Goal: Information Seeking & Learning: Learn about a topic

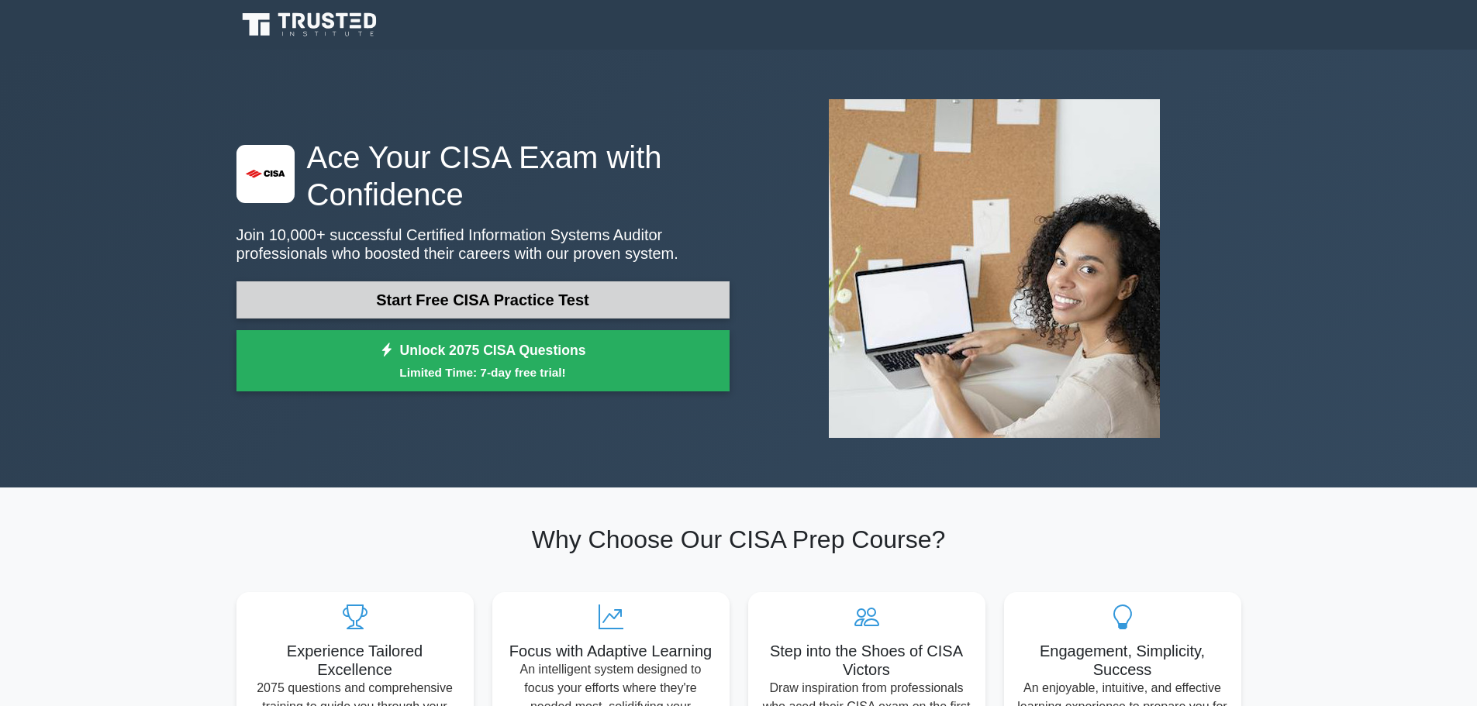
click at [524, 281] on link "Start Free CISA Practice Test" at bounding box center [482, 299] width 493 height 37
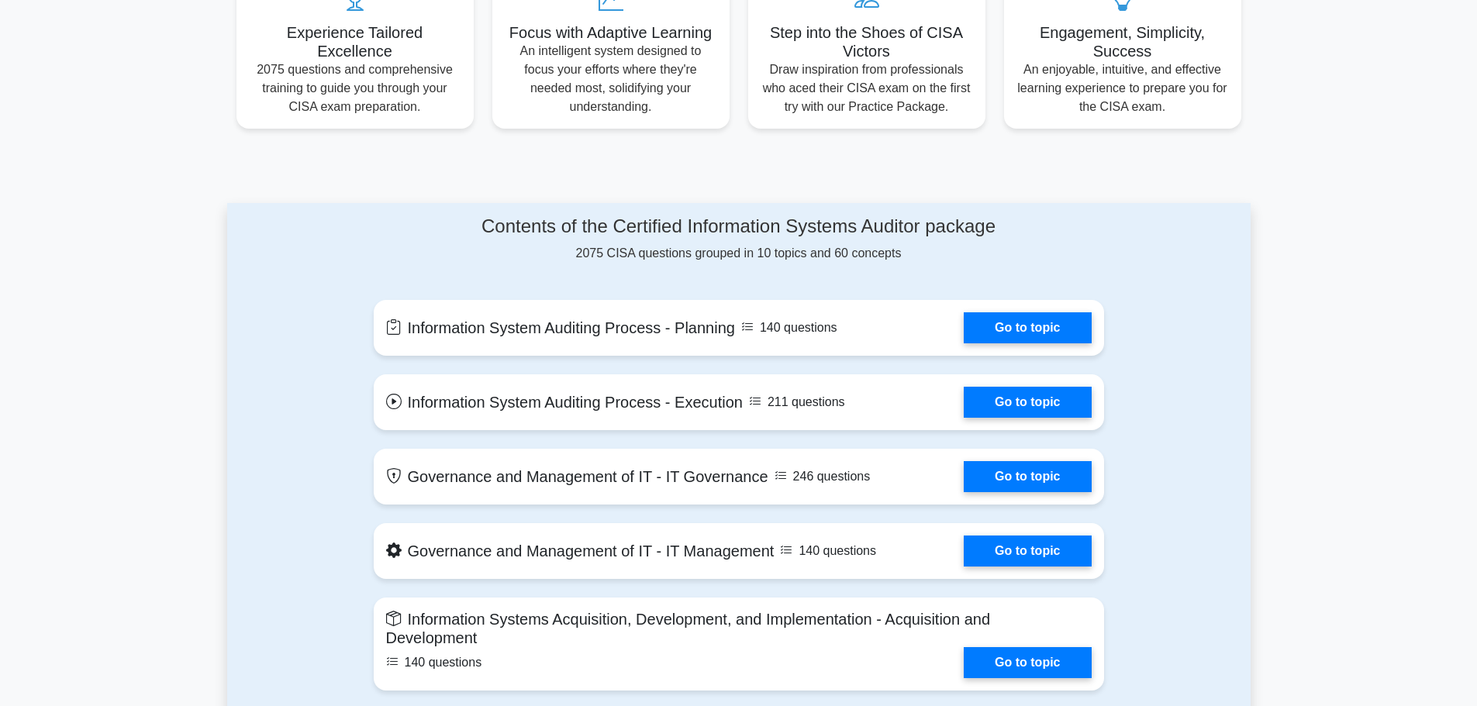
scroll to position [620, 0]
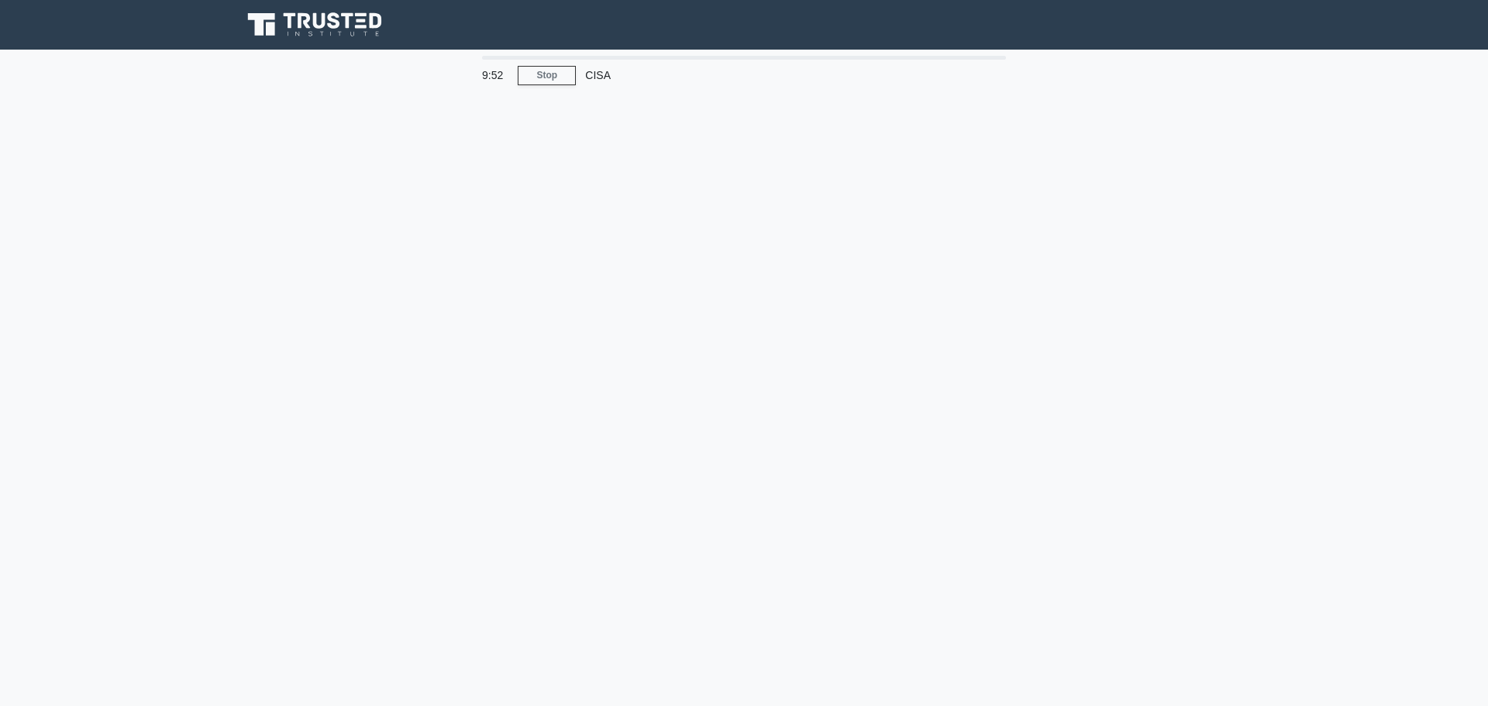
click at [543, 195] on main "9:52 Stop CISA" at bounding box center [744, 444] width 1488 height 788
click at [592, 202] on main "9:50 Stop CISA" at bounding box center [744, 444] width 1488 height 788
click at [562, 157] on main "9:50 Stop CISA" at bounding box center [744, 444] width 1488 height 788
click at [598, 69] on div "CISA" at bounding box center [682, 75] width 213 height 31
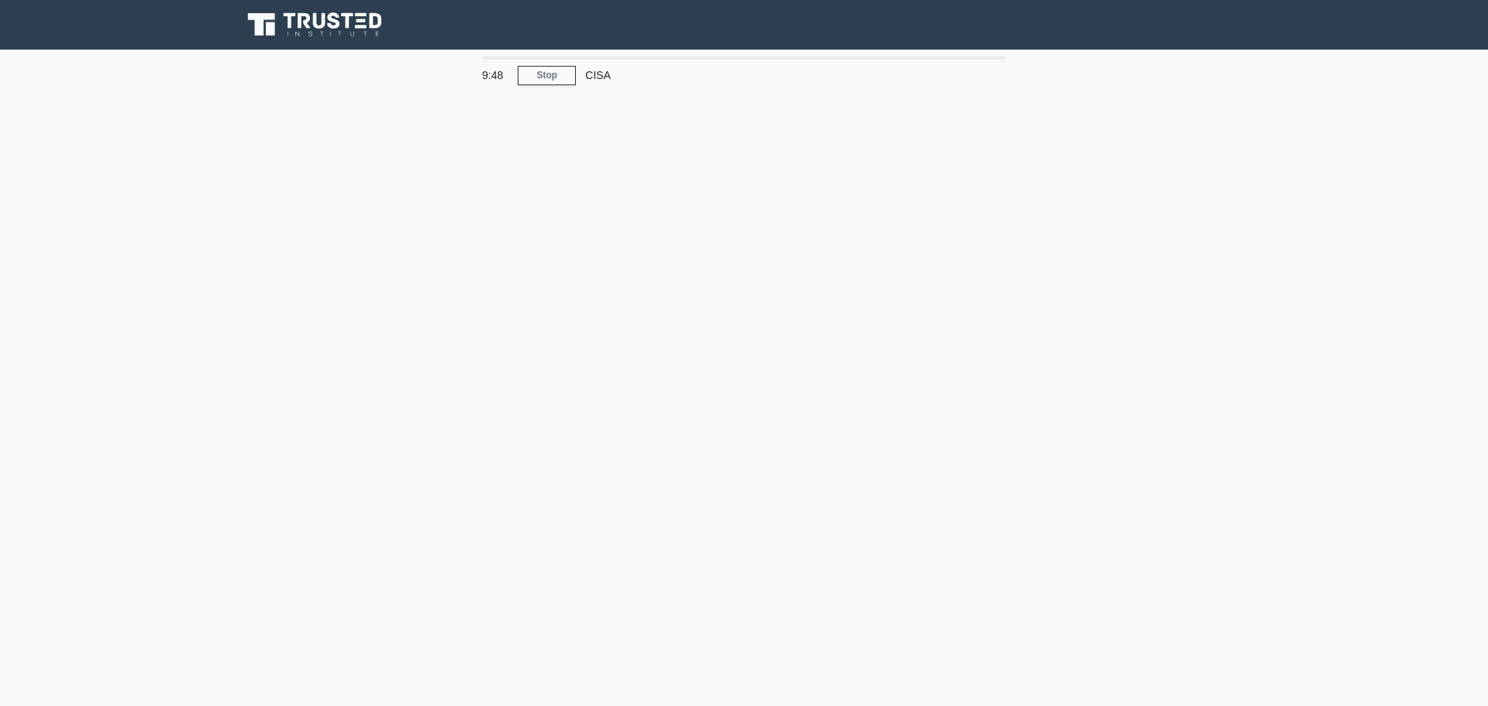
click at [780, 60] on div "CISA" at bounding box center [682, 75] width 213 height 31
click at [554, 74] on link "Stop" at bounding box center [547, 75] width 58 height 19
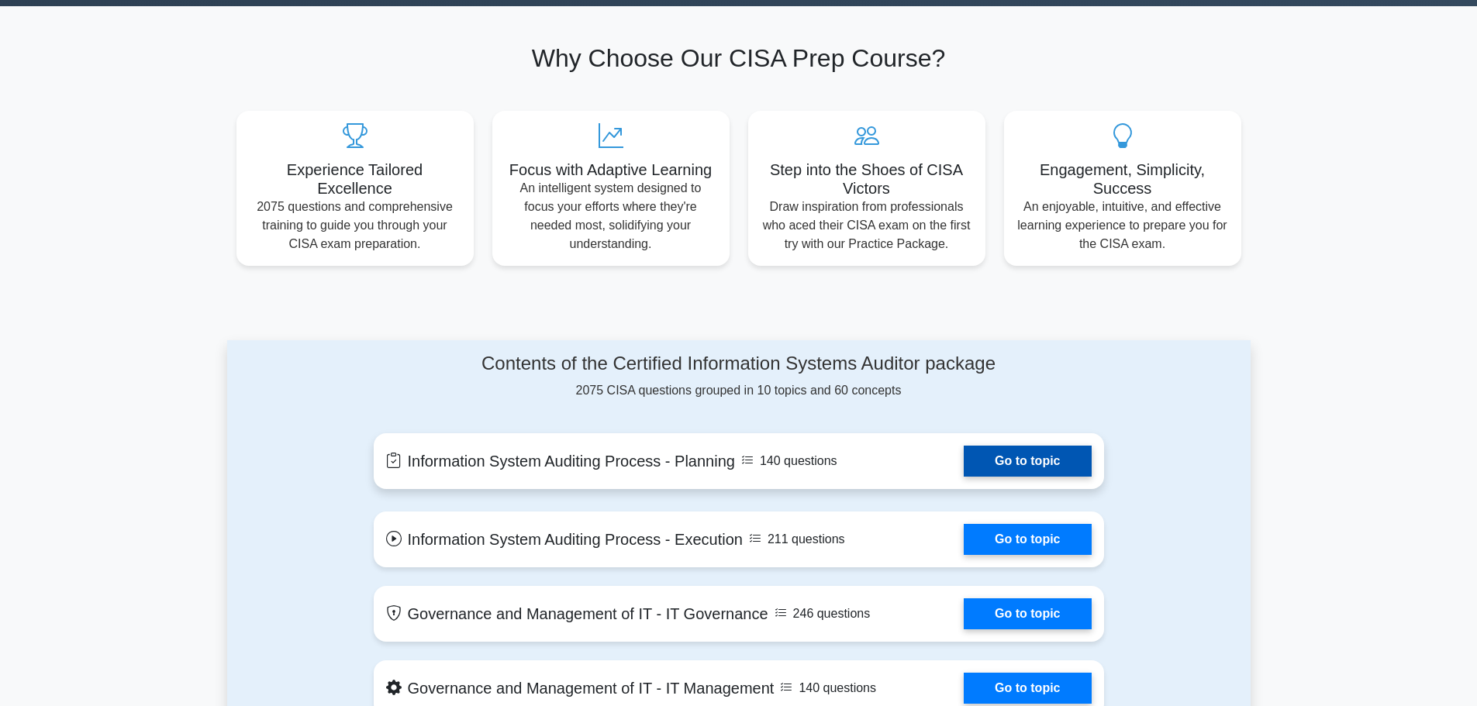
scroll to position [698, 0]
